Goal: Transaction & Acquisition: Purchase product/service

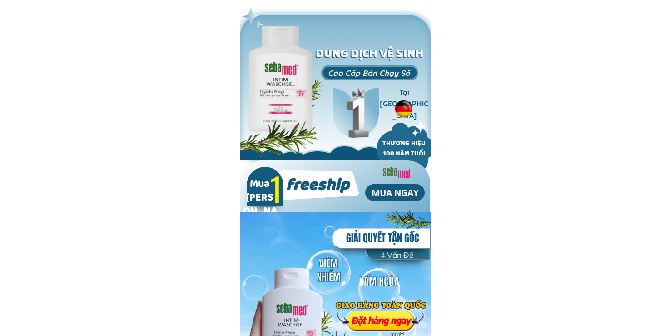
type input "Công Trần"
type input "0346065552"
type input "Công Trần"
type input "0346065552"
type input "Công Trần"
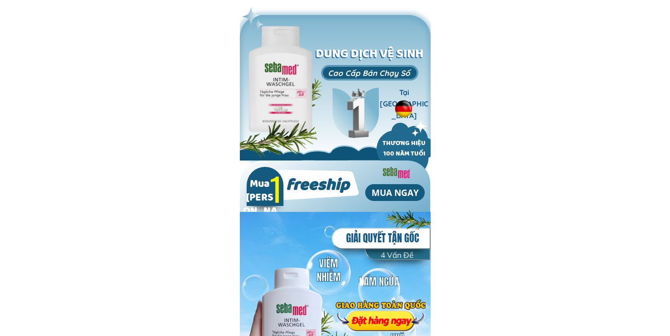
type input "0346065552"
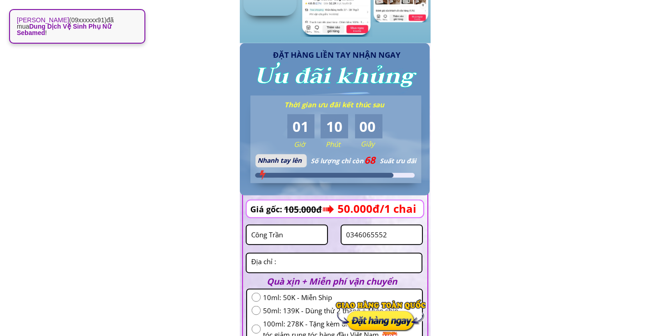
scroll to position [954, 0]
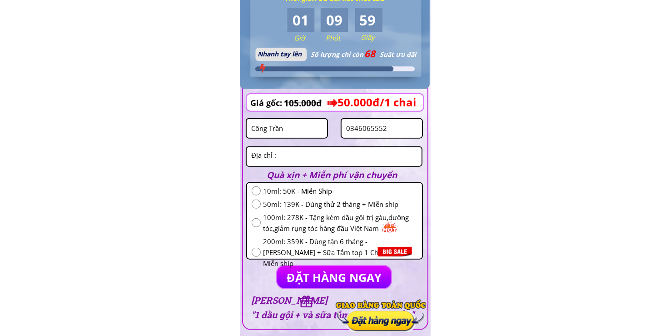
click at [255, 226] on input "radio" at bounding box center [256, 222] width 9 height 9
radio input "true"
click at [394, 125] on input "0346065552" at bounding box center [382, 128] width 76 height 19
paste input "89046919"
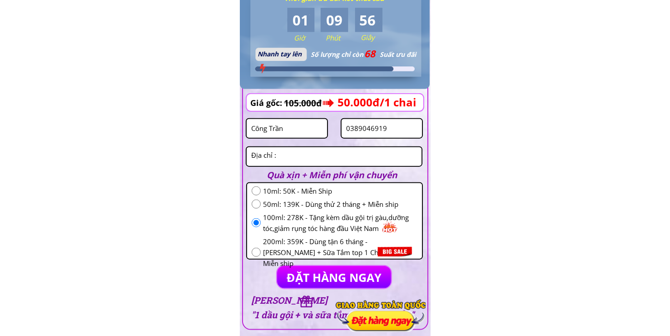
type input "0389046919"
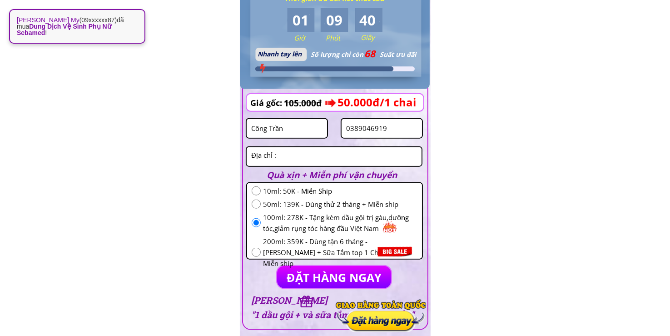
click at [309, 156] on textarea at bounding box center [334, 156] width 170 height 19
paste textarea "Móng cái Quảng Ninh tuệ tĩnh [GEOGRAPHIC_DATA] ngã năm Ninh duong phố đoàn kết …"
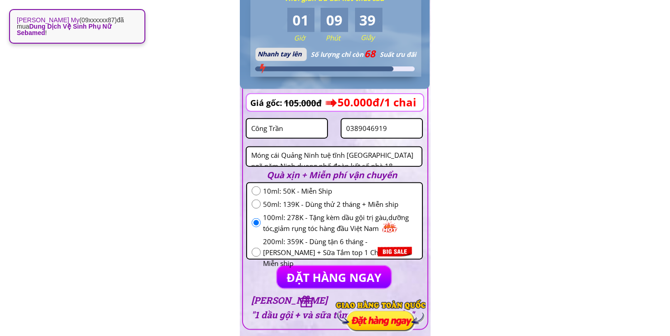
scroll to position [4, 0]
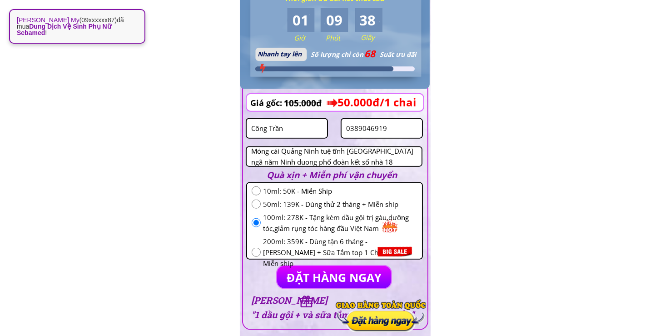
type textarea "Móng cái Quảng Ninh tuệ tĩnh [GEOGRAPHIC_DATA] ngã năm Ninh duong phố đoàn kết …"
click at [286, 129] on input "Công Trần" at bounding box center [287, 128] width 76 height 19
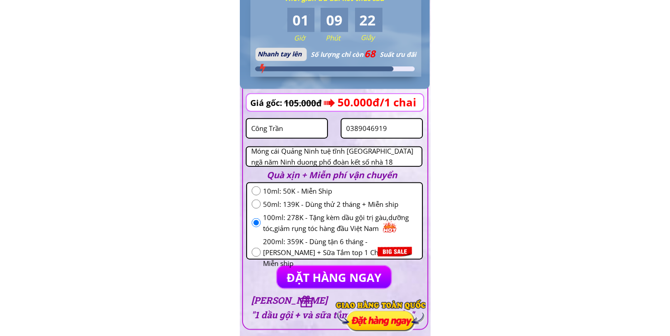
paste input "[PERSON_NAME]"
type input "[PERSON_NAME]"
click at [402, 129] on input "0389046919" at bounding box center [382, 128] width 76 height 19
click at [338, 270] on p "ĐẶT HÀNG NGAY" at bounding box center [334, 277] width 115 height 22
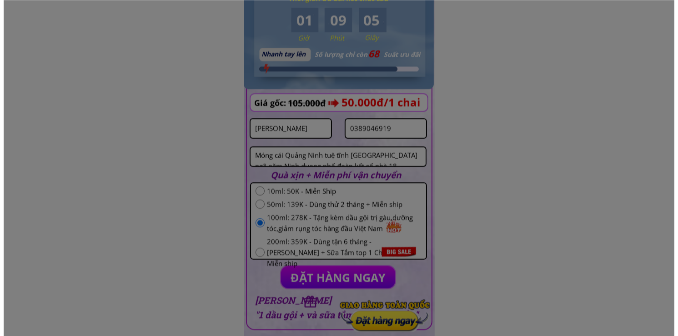
scroll to position [0, 0]
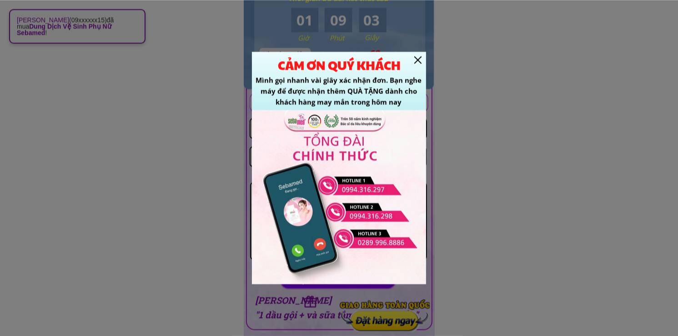
drag, startPoint x: 415, startPoint y: 61, endPoint x: 421, endPoint y: 41, distance: 20.8
click at [414, 61] on div at bounding box center [417, 59] width 7 height 7
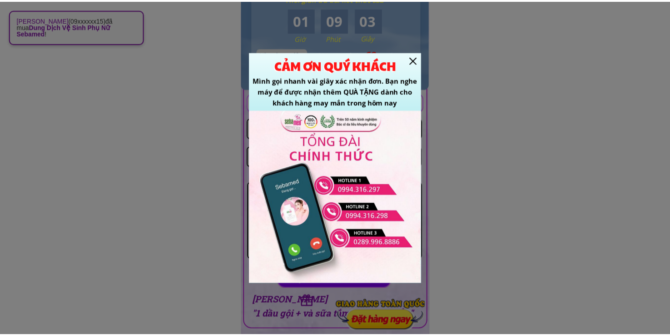
scroll to position [954, 0]
